Goal: Task Accomplishment & Management: Manage account settings

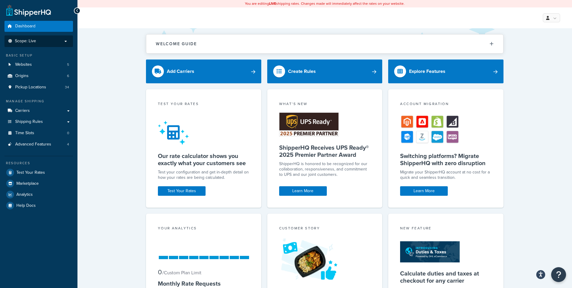
click at [35, 42] on span "Scope: Live" at bounding box center [25, 41] width 21 height 5
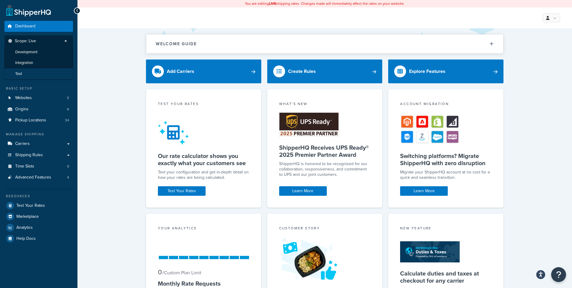
click at [26, 70] on li "Test" at bounding box center [38, 73] width 69 height 11
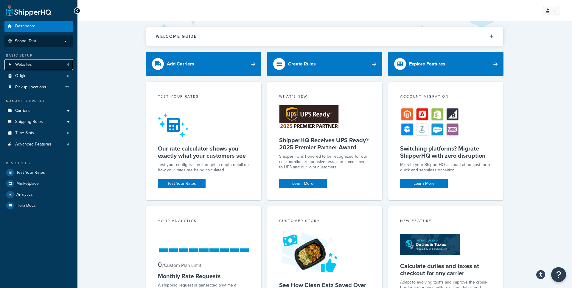
click at [47, 66] on link "Websites 4" at bounding box center [38, 64] width 68 height 11
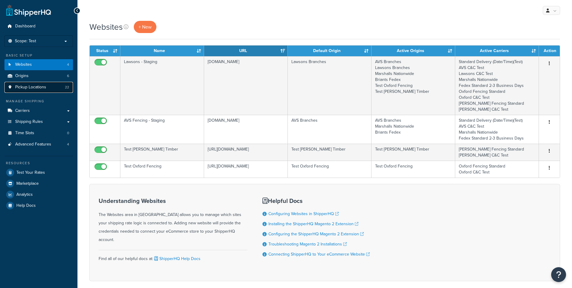
click at [41, 86] on span "Pickup Locations" at bounding box center [30, 87] width 31 height 5
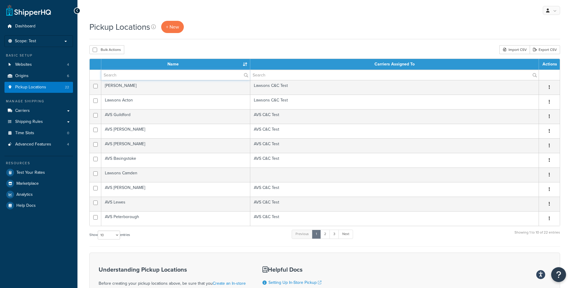
click at [164, 76] on input "text" at bounding box center [175, 75] width 149 height 10
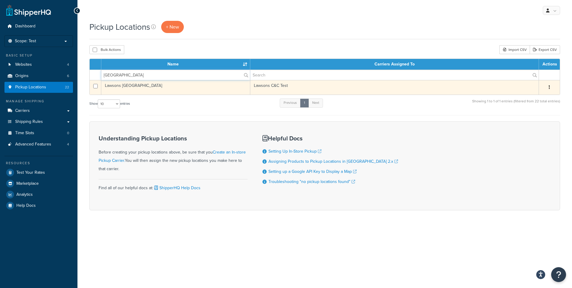
type input "Edmonton"
click at [552, 87] on button "button" at bounding box center [549, 88] width 8 height 10
click at [534, 95] on link "Edit" at bounding box center [529, 99] width 47 height 12
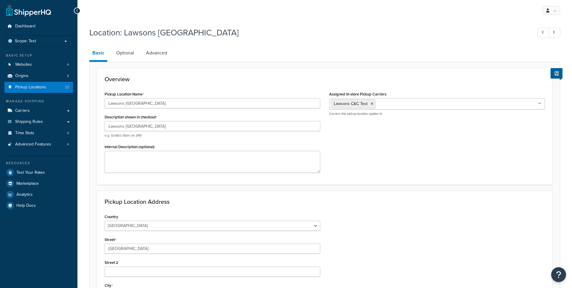
select select "1226"
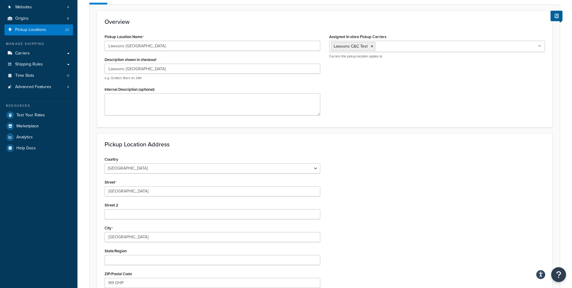
scroll to position [26, 0]
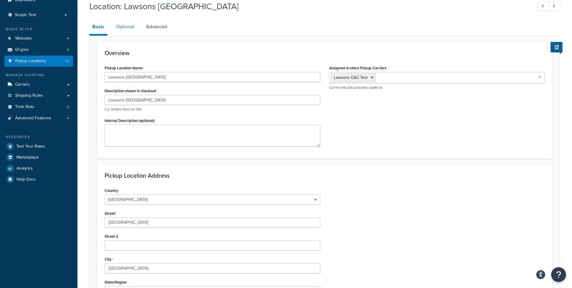
drag, startPoint x: 122, startPoint y: 20, endPoint x: 130, endPoint y: 23, distance: 7.6
click at [122, 20] on link "Optional" at bounding box center [125, 27] width 24 height 14
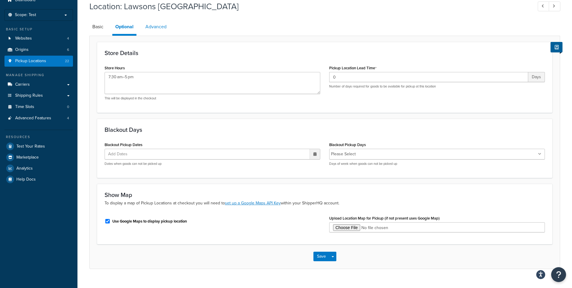
click at [151, 27] on link "Advanced" at bounding box center [155, 27] width 27 height 14
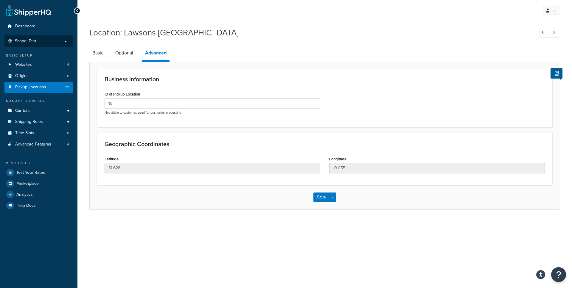
click at [57, 40] on p "Scope: Test" at bounding box center [38, 41] width 63 height 5
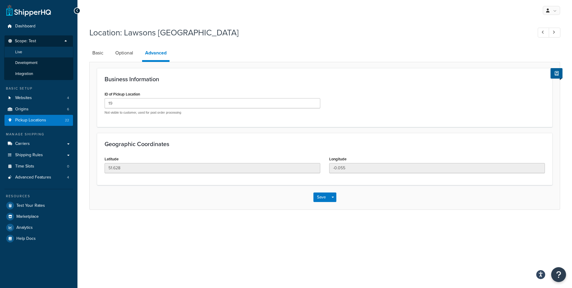
click at [56, 55] on li "Live" at bounding box center [38, 52] width 69 height 11
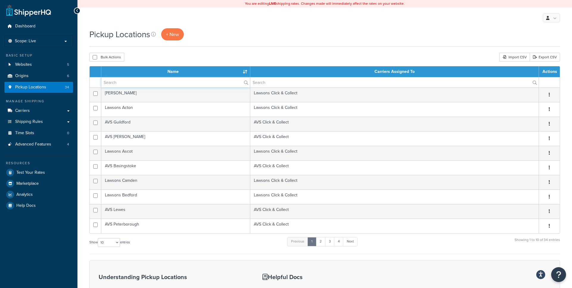
click at [159, 84] on input "text" at bounding box center [175, 82] width 149 height 10
type input "edmonton"
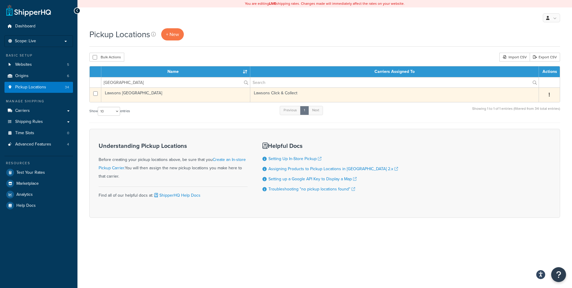
click at [548, 96] on button "button" at bounding box center [549, 95] width 8 height 10
click at [528, 102] on link "Edit" at bounding box center [529, 106] width 47 height 12
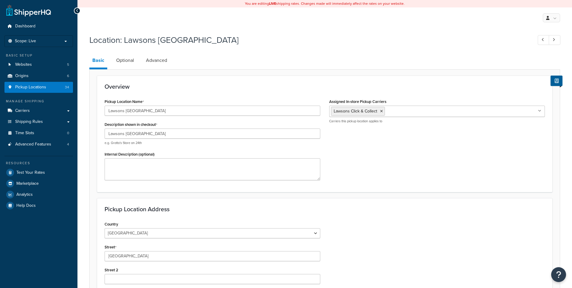
select select "1226"
drag, startPoint x: 161, startPoint y: 62, endPoint x: 171, endPoint y: 70, distance: 13.0
click at [161, 62] on link "Advanced" at bounding box center [156, 60] width 27 height 14
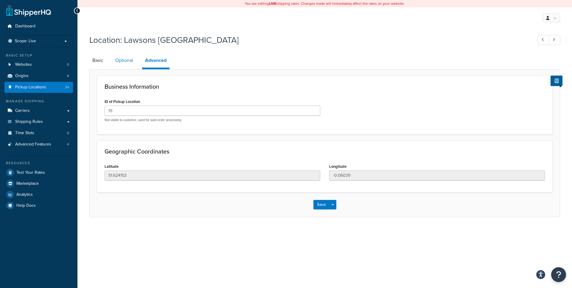
click at [124, 62] on link "Optional" at bounding box center [124, 60] width 24 height 14
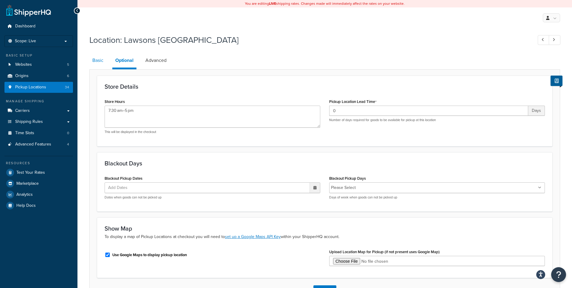
click at [104, 61] on link "Basic" at bounding box center [97, 60] width 17 height 14
select select "1226"
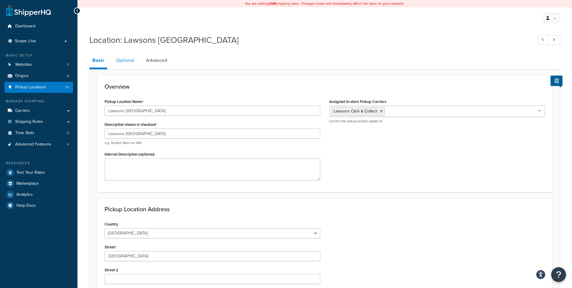
click at [122, 59] on link "Optional" at bounding box center [125, 60] width 24 height 14
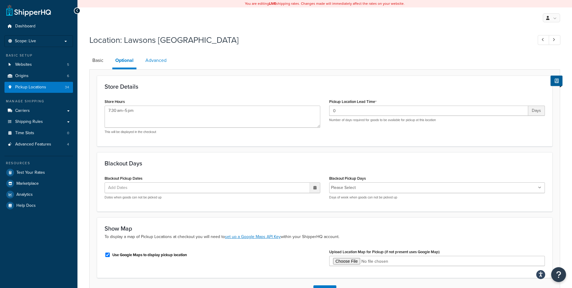
click at [152, 60] on link "Advanced" at bounding box center [155, 60] width 27 height 14
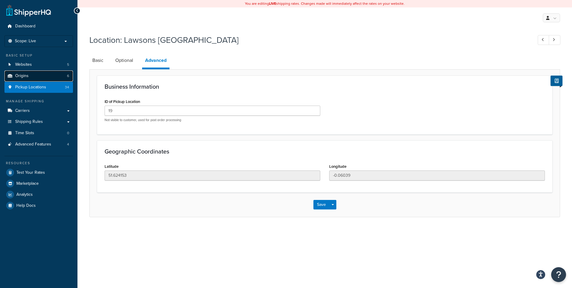
click at [45, 75] on link "Origins 6" at bounding box center [38, 76] width 68 height 11
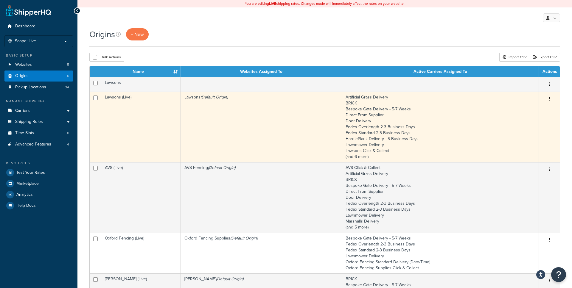
click at [551, 98] on button "button" at bounding box center [549, 99] width 8 height 10
click at [529, 108] on link "Edit" at bounding box center [529, 110] width 47 height 12
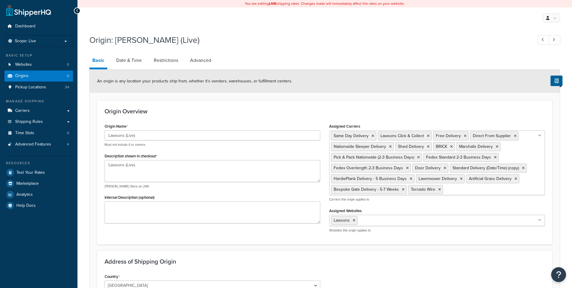
select select "1226"
click at [195, 62] on link "Advanced" at bounding box center [200, 60] width 27 height 14
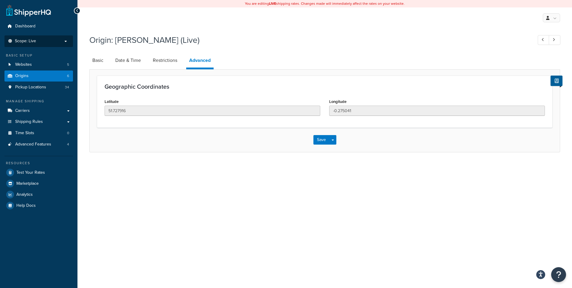
click at [45, 40] on p "Scope: Live" at bounding box center [38, 41] width 63 height 5
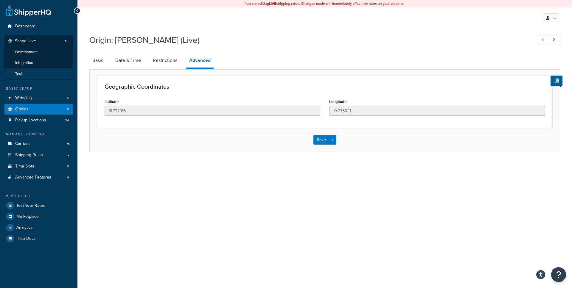
click at [23, 76] on li "Test" at bounding box center [38, 73] width 69 height 11
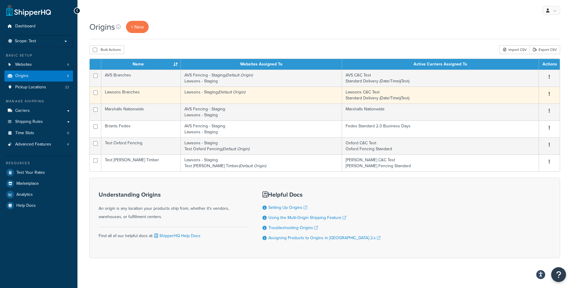
click at [551, 94] on button "button" at bounding box center [549, 94] width 8 height 10
click at [534, 103] on link "Edit" at bounding box center [529, 105] width 47 height 12
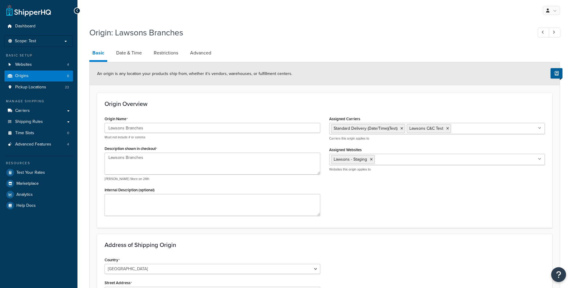
select select "1226"
click at [205, 49] on link "Advanced" at bounding box center [200, 53] width 27 height 14
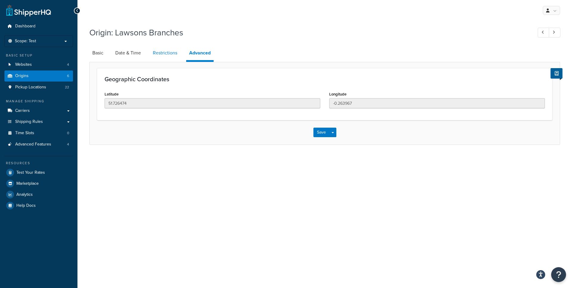
click at [177, 52] on link "Restrictions" at bounding box center [165, 53] width 30 height 14
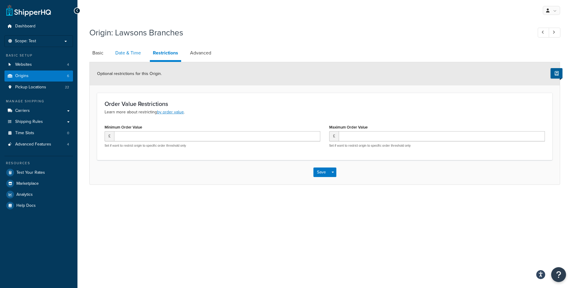
click at [144, 51] on link "Date & Time" at bounding box center [128, 53] width 32 height 14
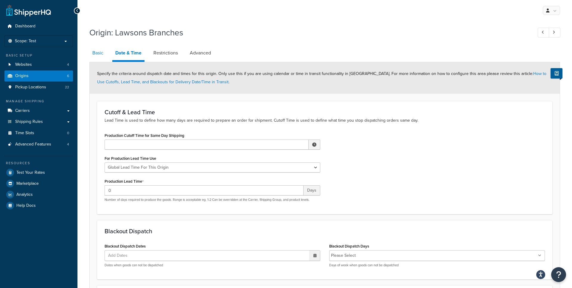
click at [106, 53] on link "Basic" at bounding box center [97, 53] width 17 height 14
select select "1226"
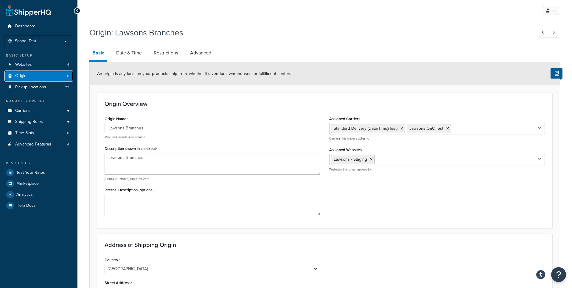
click at [51, 72] on link "Origins 6" at bounding box center [38, 76] width 68 height 11
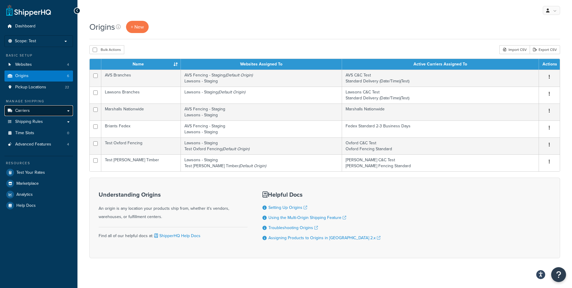
click at [62, 110] on link "Carriers" at bounding box center [38, 110] width 68 height 11
click at [66, 111] on link "Carriers" at bounding box center [38, 110] width 68 height 11
click at [67, 112] on link "Carriers" at bounding box center [38, 110] width 68 height 11
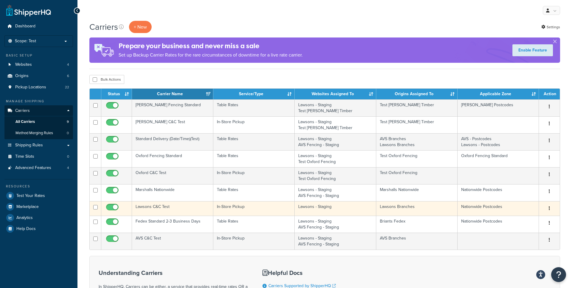
click at [157, 207] on td "Lawsons C&C Test" at bounding box center [172, 208] width 81 height 15
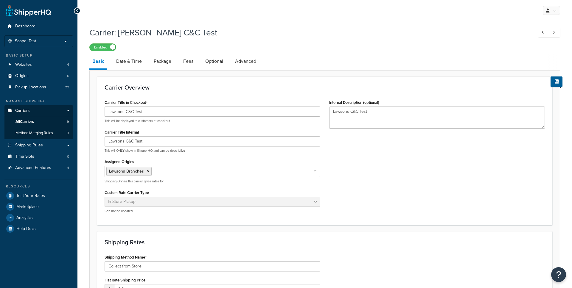
select select "pickup"
click at [238, 61] on link "Advanced" at bounding box center [245, 61] width 27 height 14
select select "false"
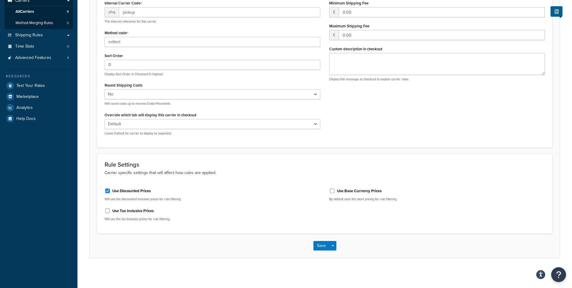
scroll to position [50, 0]
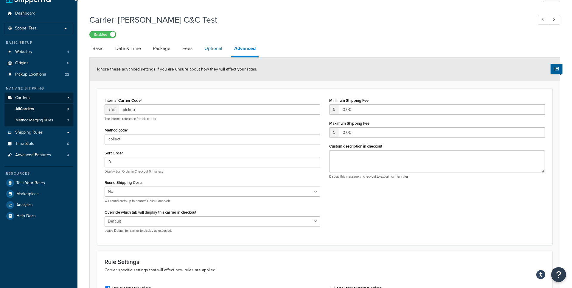
click at [207, 52] on link "Optional" at bounding box center [213, 48] width 24 height 14
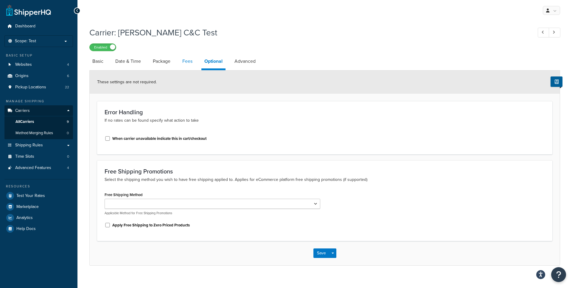
click at [184, 63] on link "Fees" at bounding box center [187, 61] width 16 height 14
select select "AFTER"
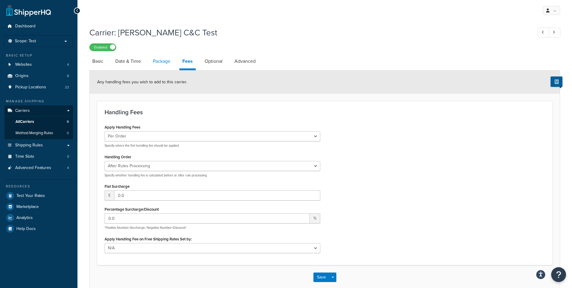
click at [166, 63] on link "Package" at bounding box center [162, 61] width 24 height 14
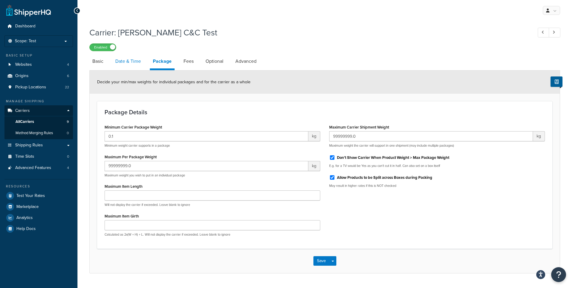
click at [137, 64] on link "Date & Time" at bounding box center [128, 61] width 32 height 14
select select "calendar"
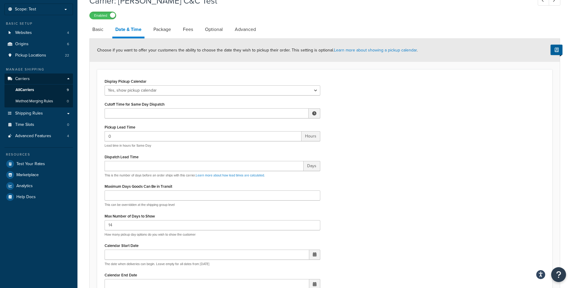
scroll to position [44, 0]
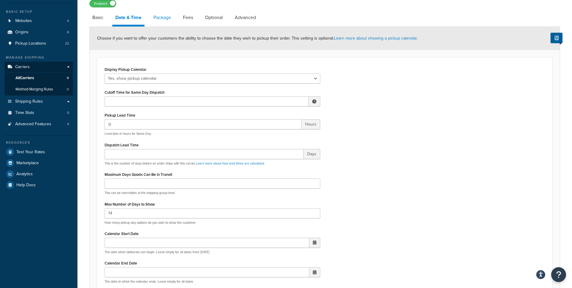
click at [168, 19] on link "Package" at bounding box center [162, 17] width 24 height 14
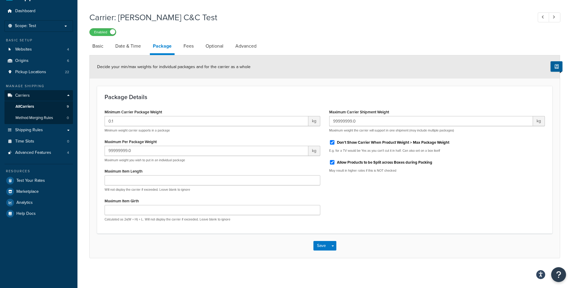
scroll to position [15, 0]
drag, startPoint x: 127, startPoint y: 46, endPoint x: 131, endPoint y: 47, distance: 4.4
click at [127, 46] on link "Date & Time" at bounding box center [128, 46] width 32 height 14
select select "calendar"
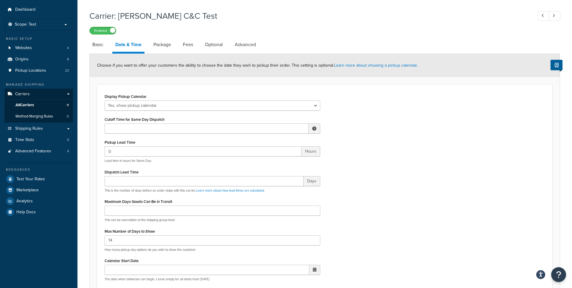
scroll to position [5, 0]
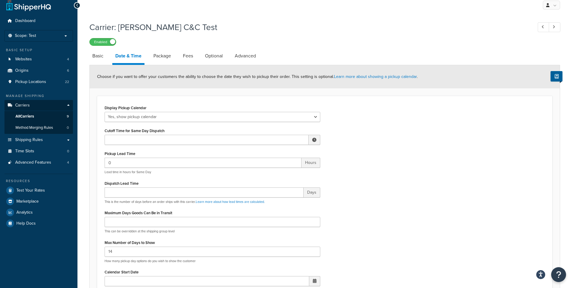
click at [115, 50] on link "Date & Time" at bounding box center [128, 57] width 32 height 16
click at [106, 54] on link "Basic" at bounding box center [97, 56] width 17 height 14
select select "pickup"
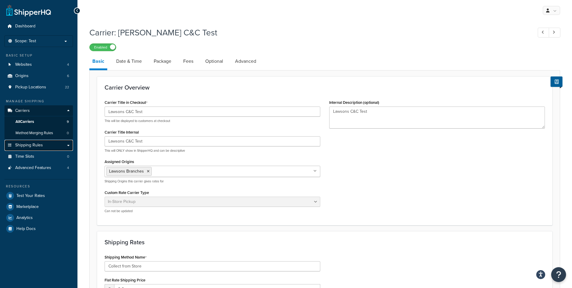
click at [65, 145] on link "Shipping Rules" at bounding box center [38, 145] width 68 height 11
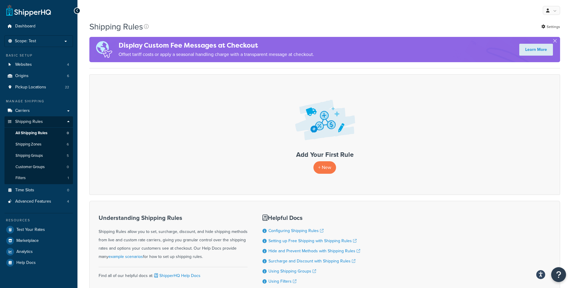
scroll to position [55, 0]
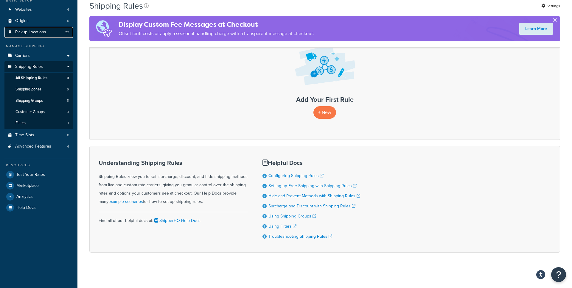
click at [44, 31] on span "Pickup Locations" at bounding box center [30, 32] width 31 height 5
